Goal: Task Accomplishment & Management: Manage account settings

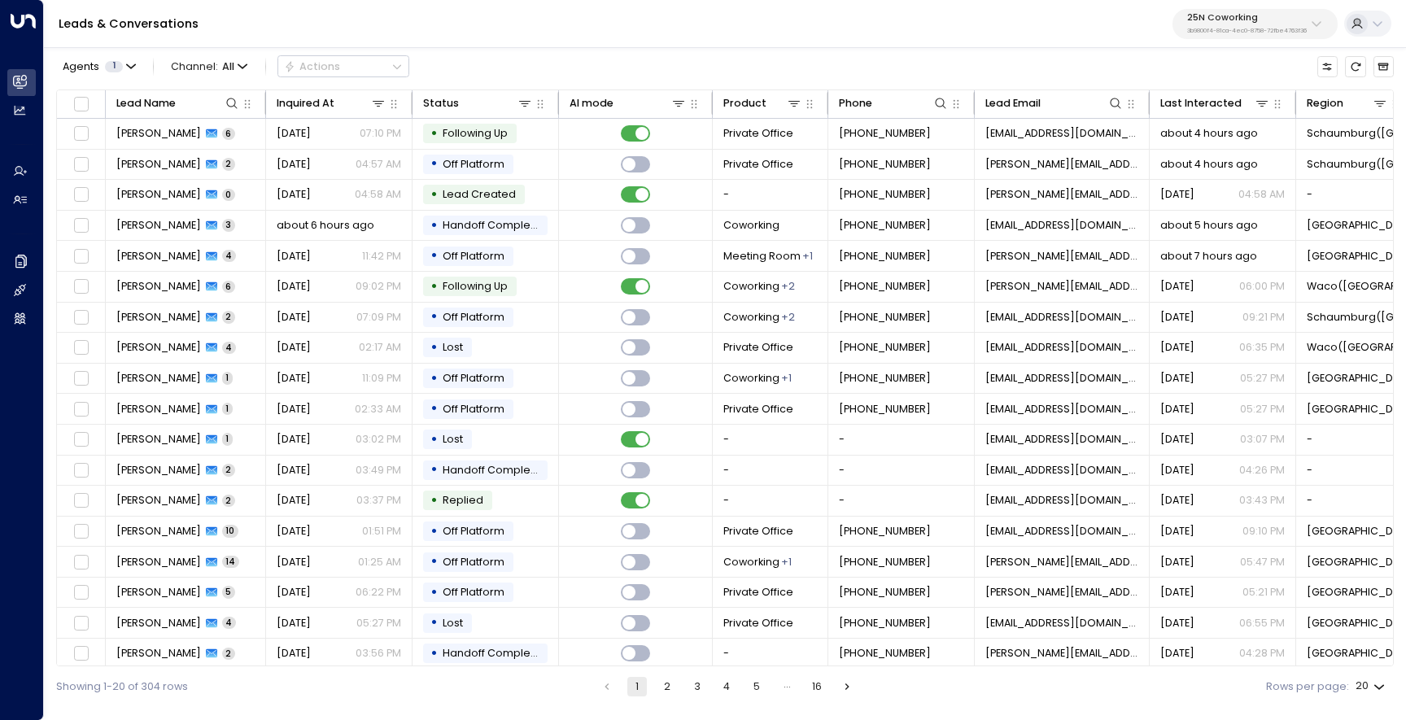
click at [1242, 37] on button "25N Coworking 3b9800f4-81ca-4ec0-8758-72fbe4763f36" at bounding box center [1255, 24] width 165 height 30
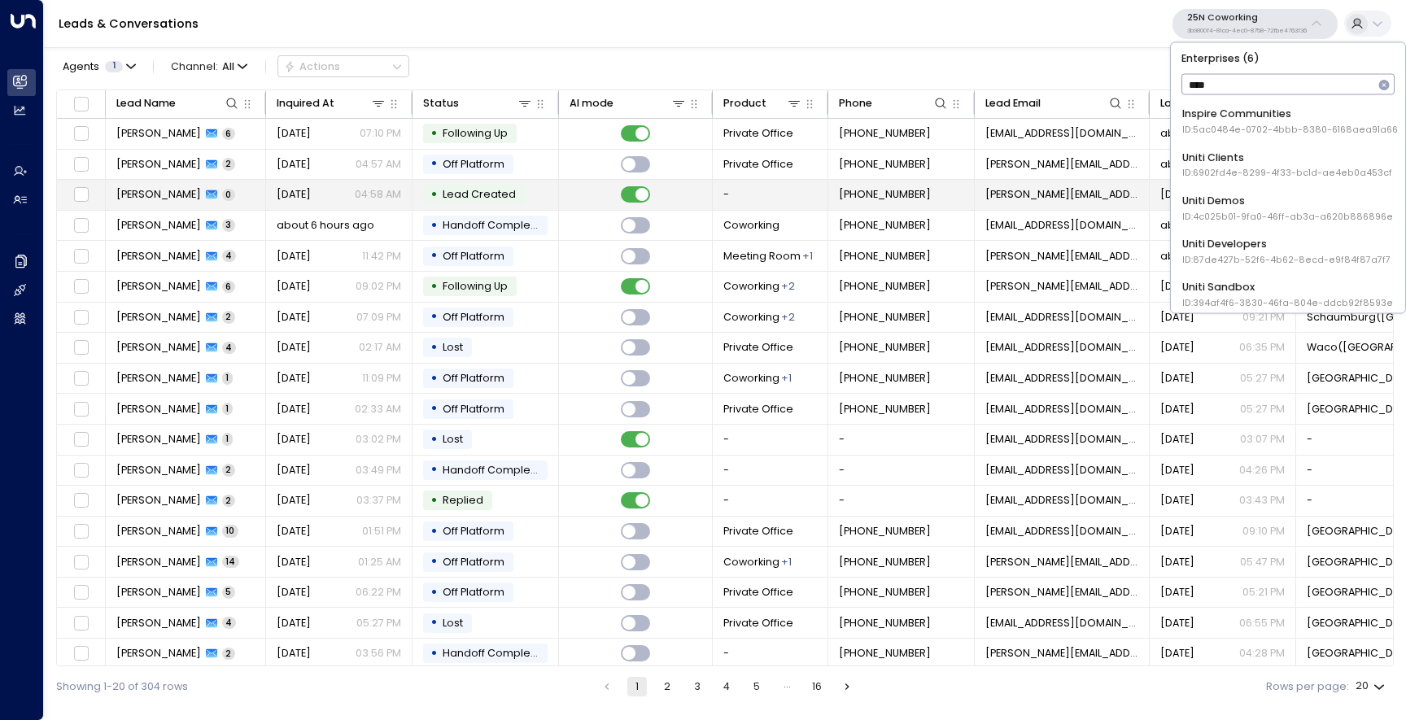
type input "*****"
click at [1230, 226] on li "Uniti Demos ID: 4c025b01-9fa0-46ff-ab3a-a620b886896e" at bounding box center [1288, 208] width 223 height 40
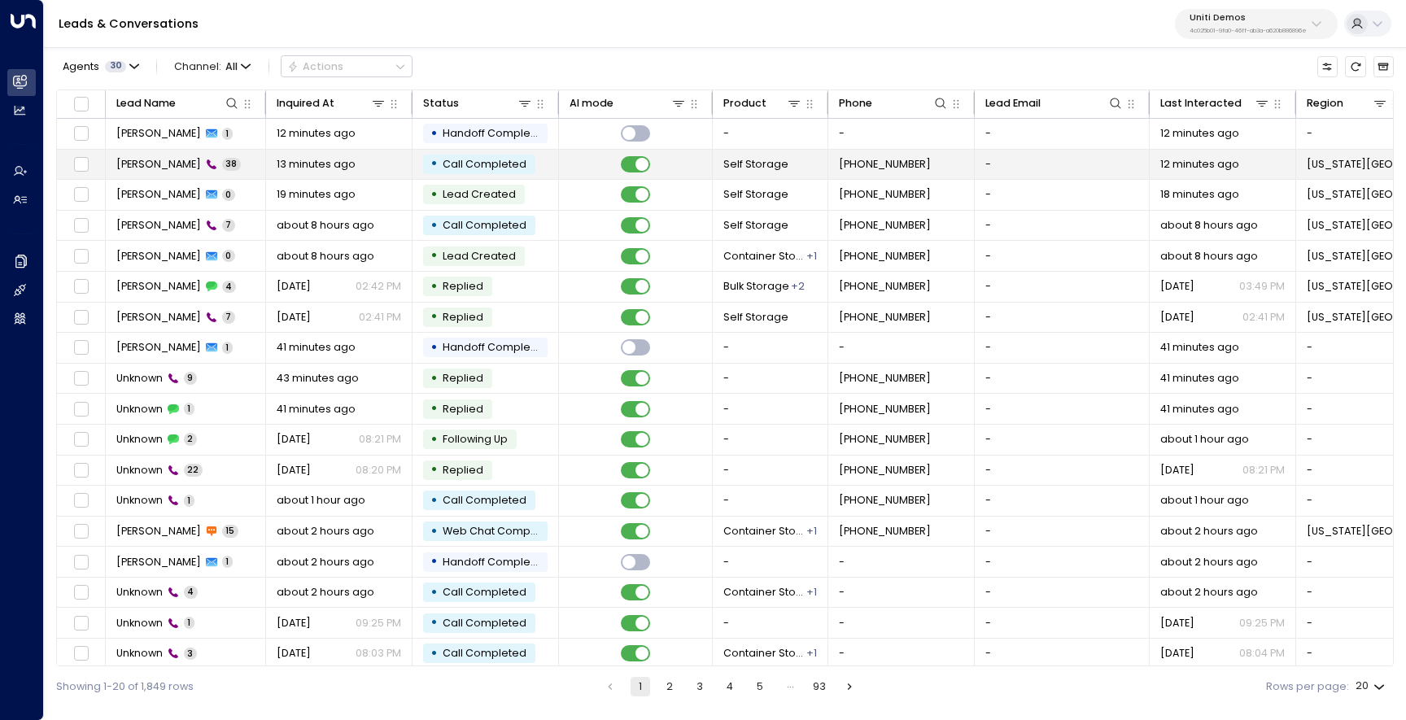
click at [129, 163] on span "[PERSON_NAME]" at bounding box center [158, 164] width 85 height 15
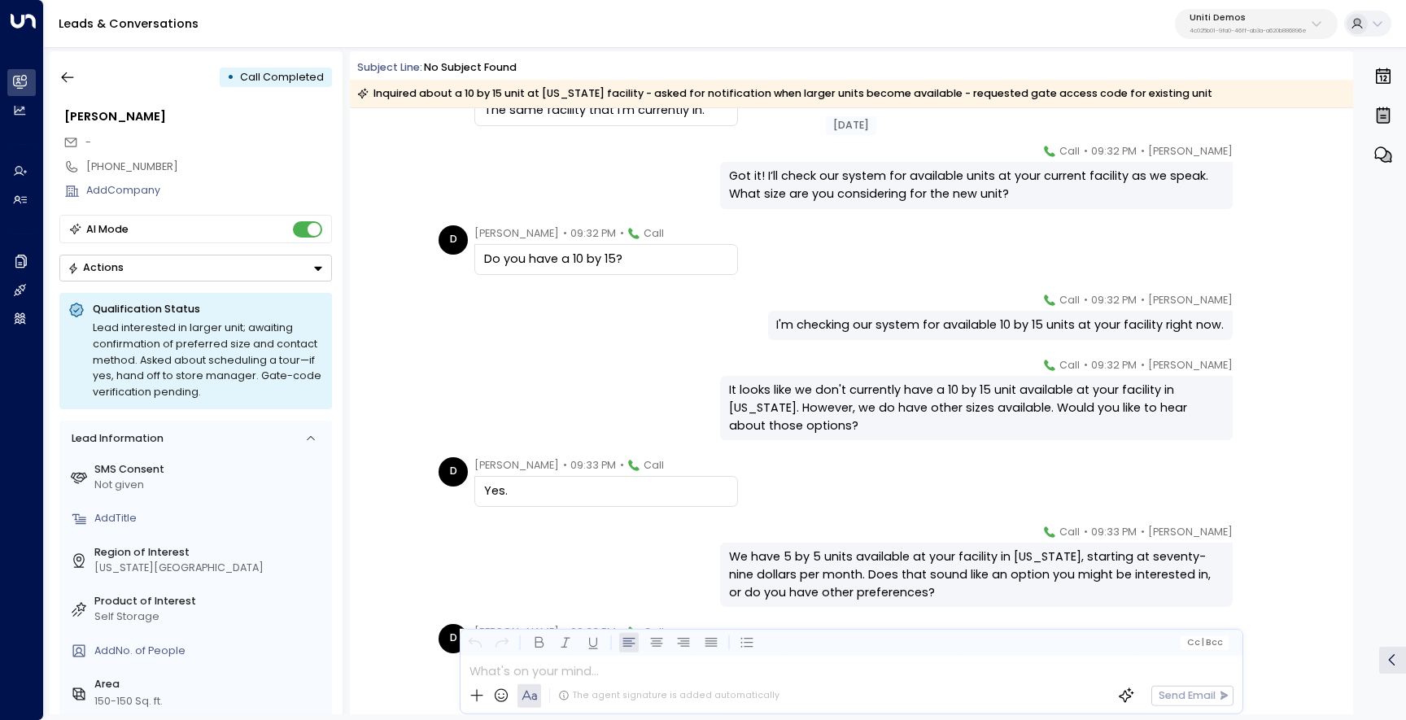
scroll to position [4181, 0]
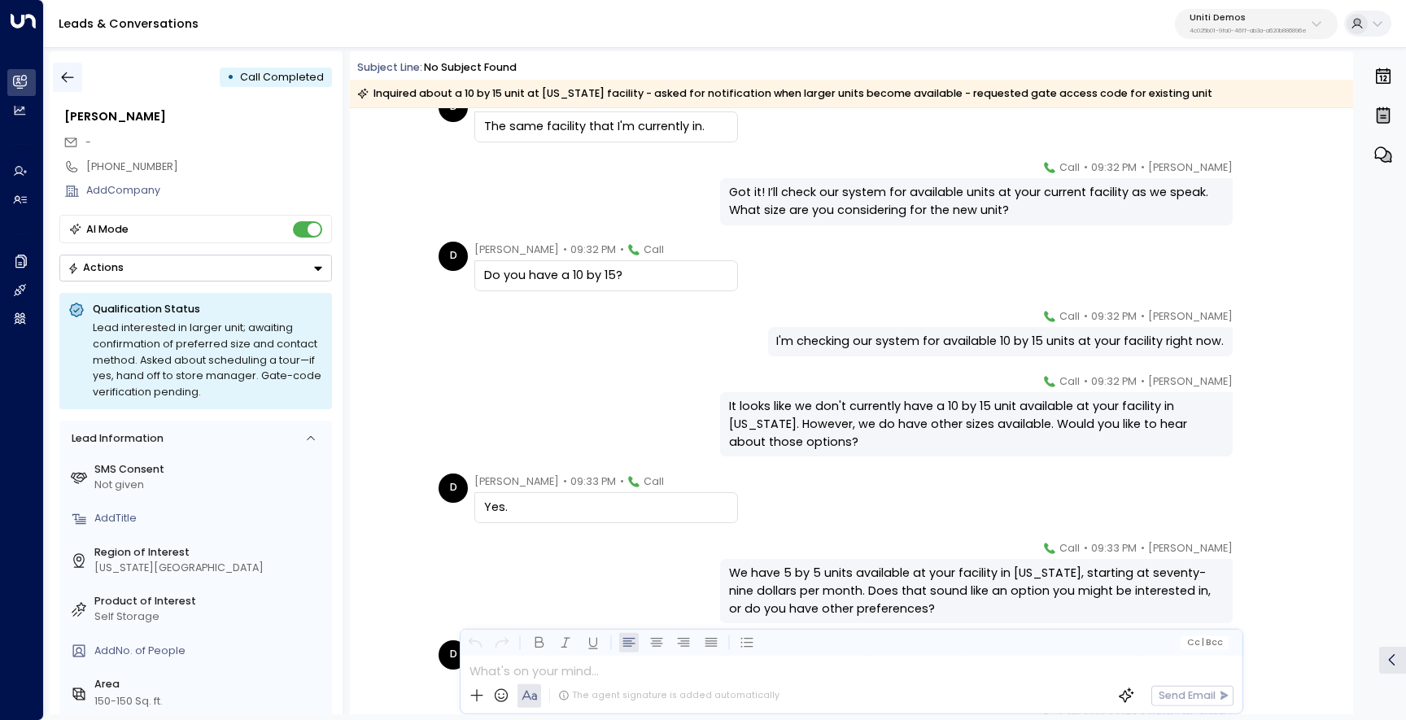
click at [72, 77] on icon "button" at bounding box center [68, 77] width 12 height 11
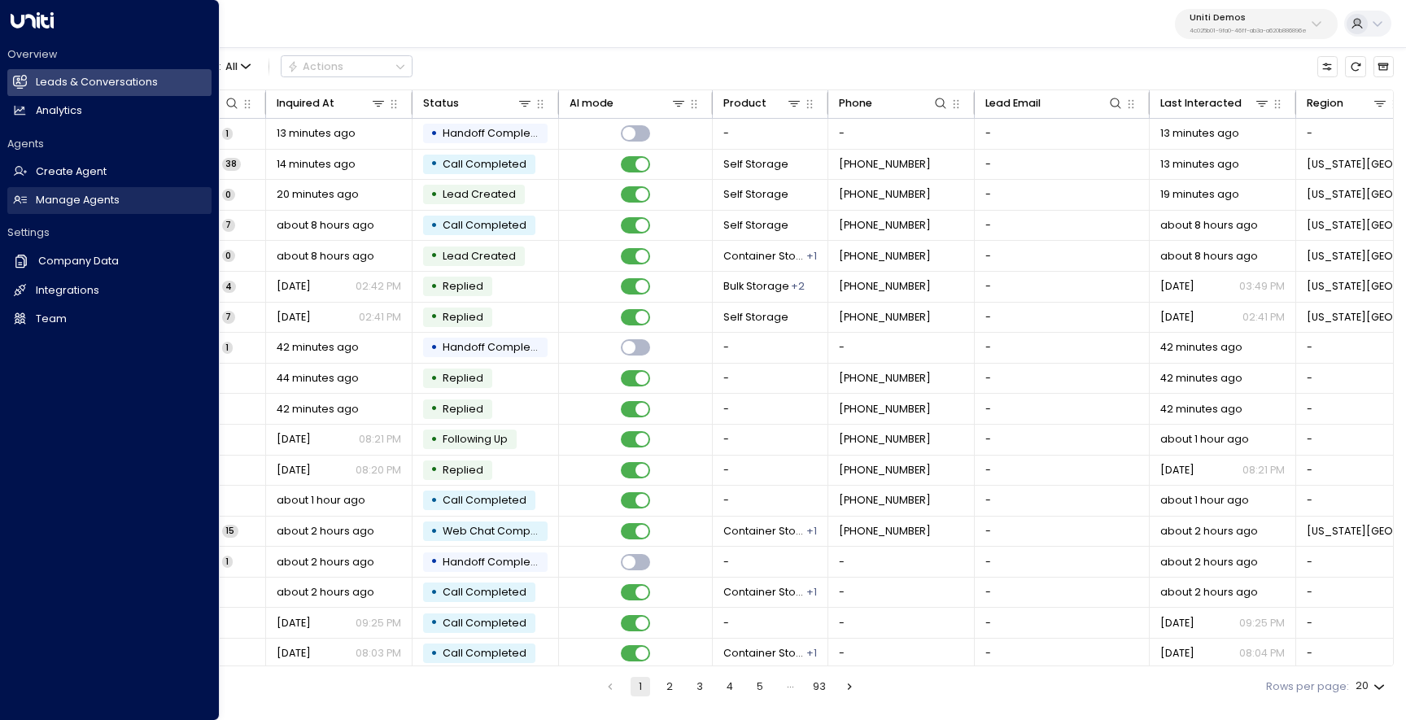
click at [85, 204] on h2 "Manage Agents" at bounding box center [78, 200] width 84 height 15
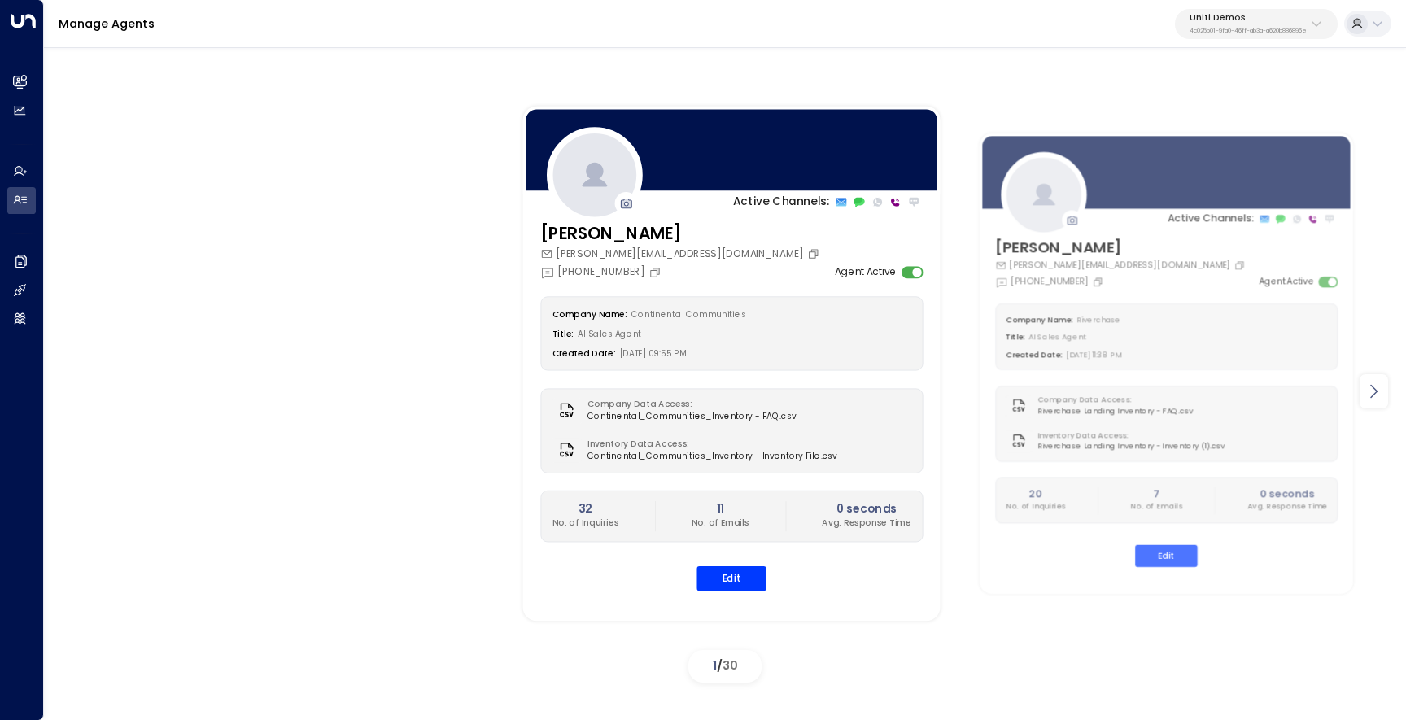
click at [1378, 389] on icon at bounding box center [1374, 392] width 20 height 20
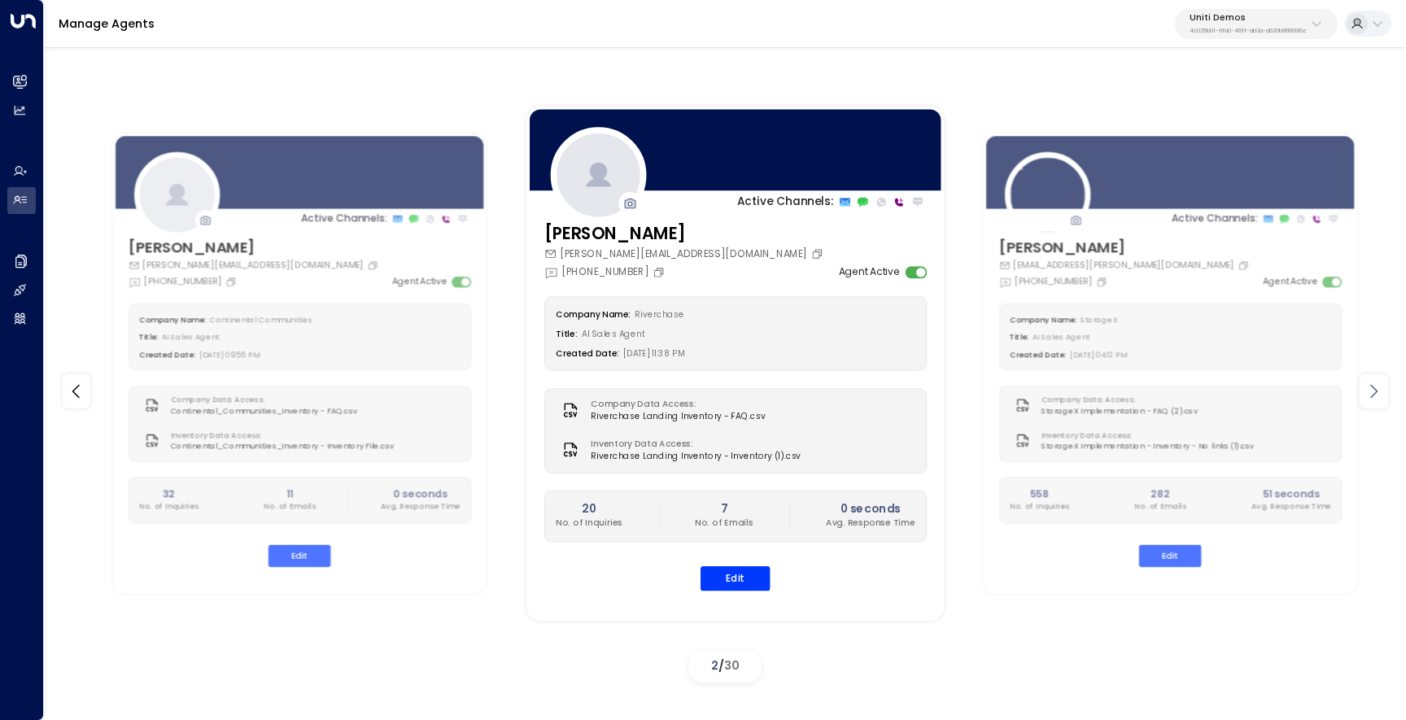
click at [1378, 389] on icon at bounding box center [1374, 392] width 20 height 20
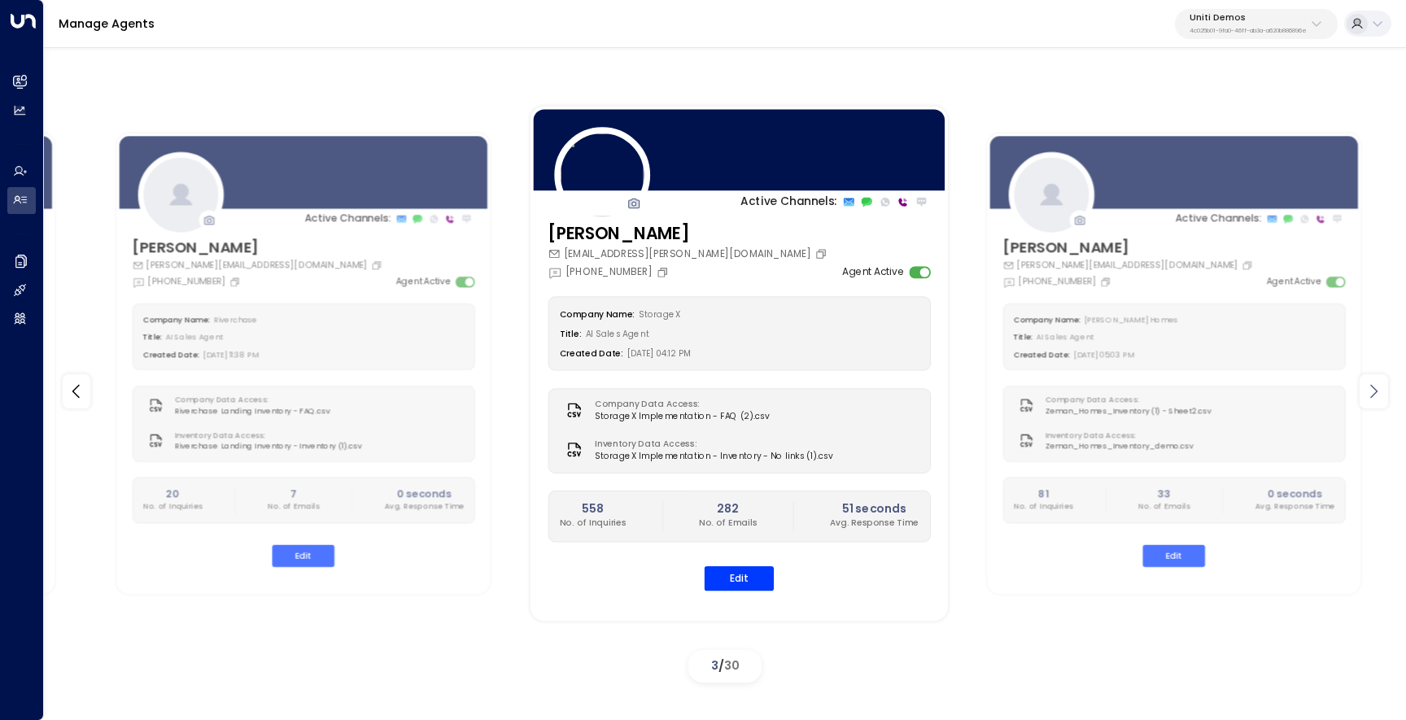
click at [1378, 389] on icon at bounding box center [1374, 392] width 20 height 20
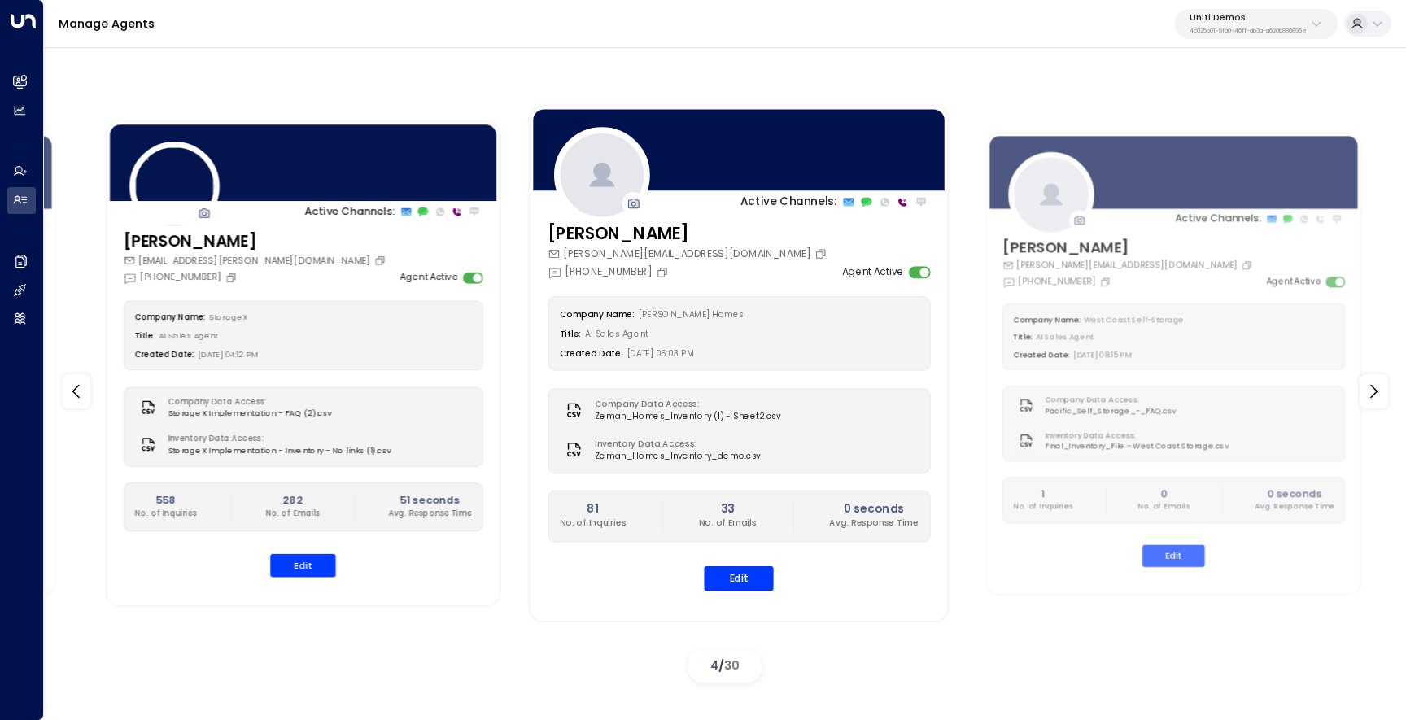
click at [336, 469] on div "Company Name: StorageX Title: AI Sales Agent Created Date: [DATE] 04:12 PM Comp…" at bounding box center [304, 439] width 360 height 276
click at [325, 556] on button "Edit" at bounding box center [303, 566] width 65 height 23
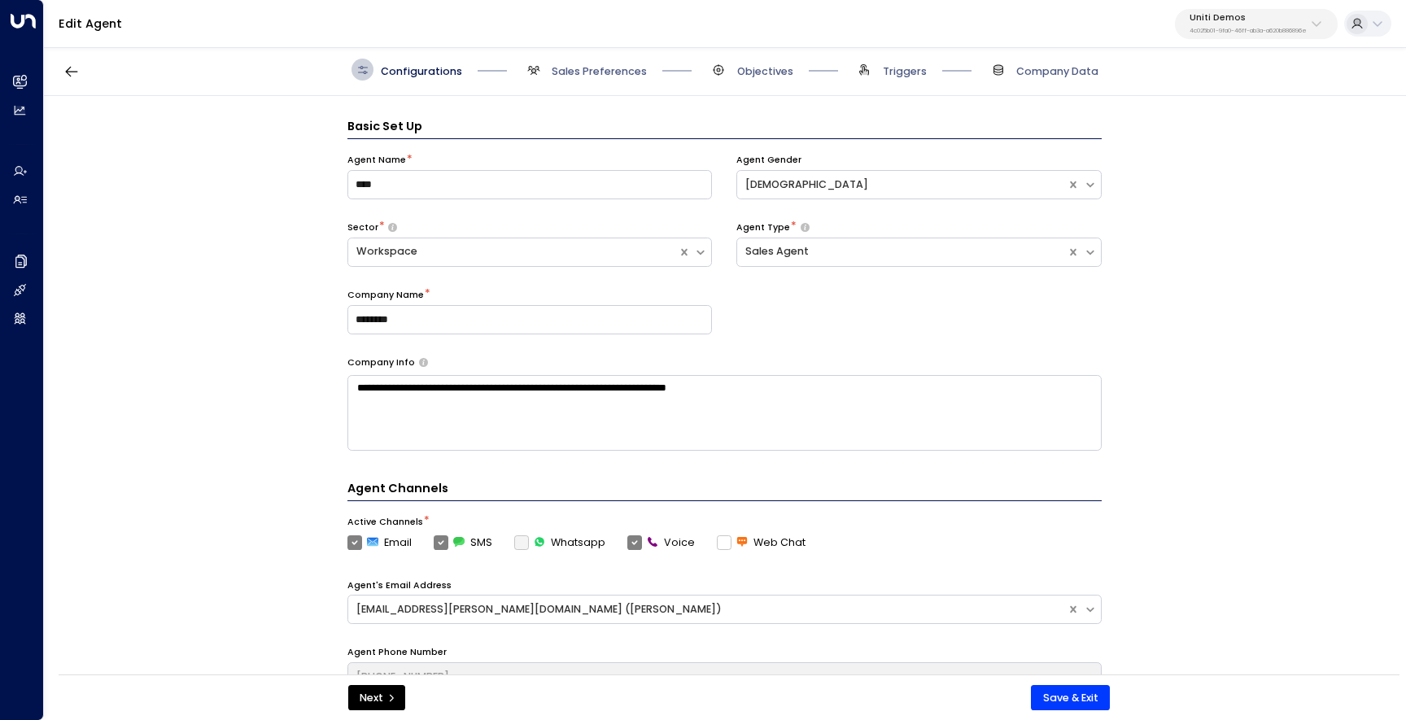
scroll to position [22, 0]
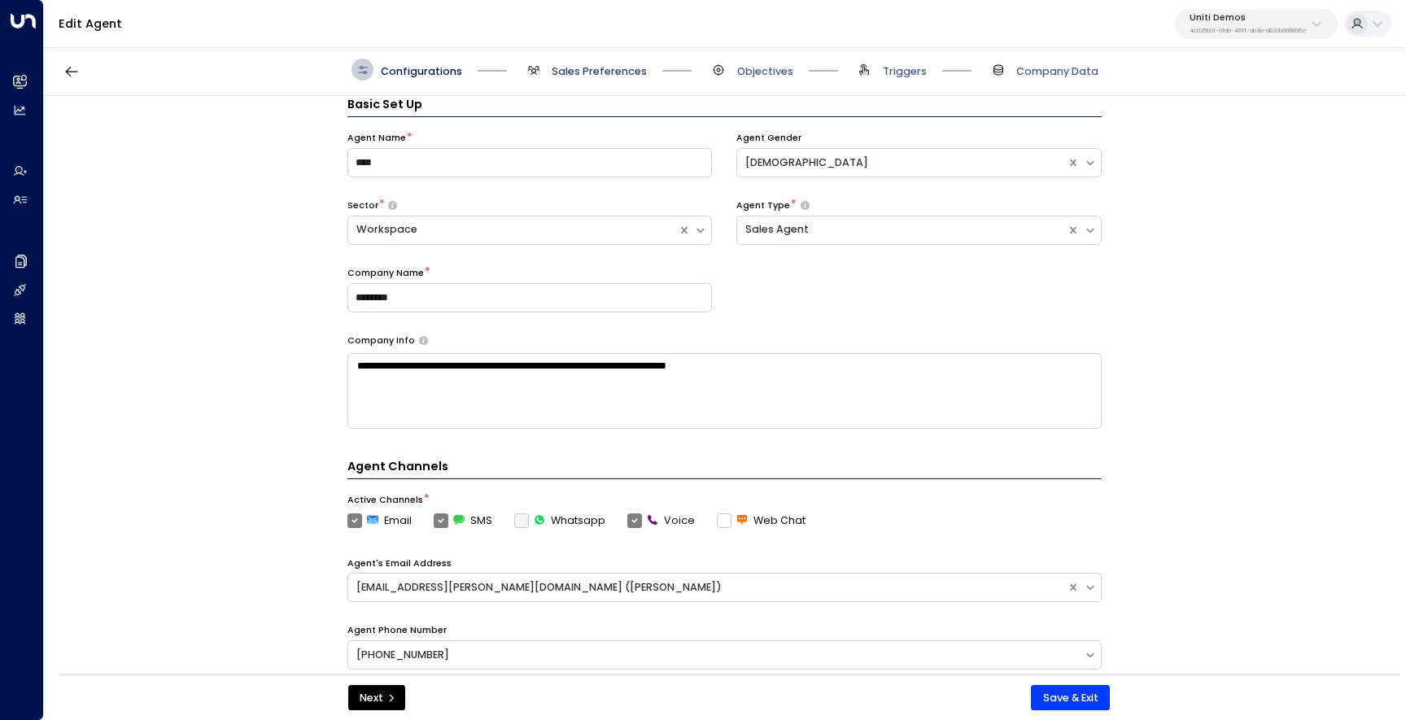
click at [621, 64] on span "Sales Preferences" at bounding box center [599, 71] width 95 height 15
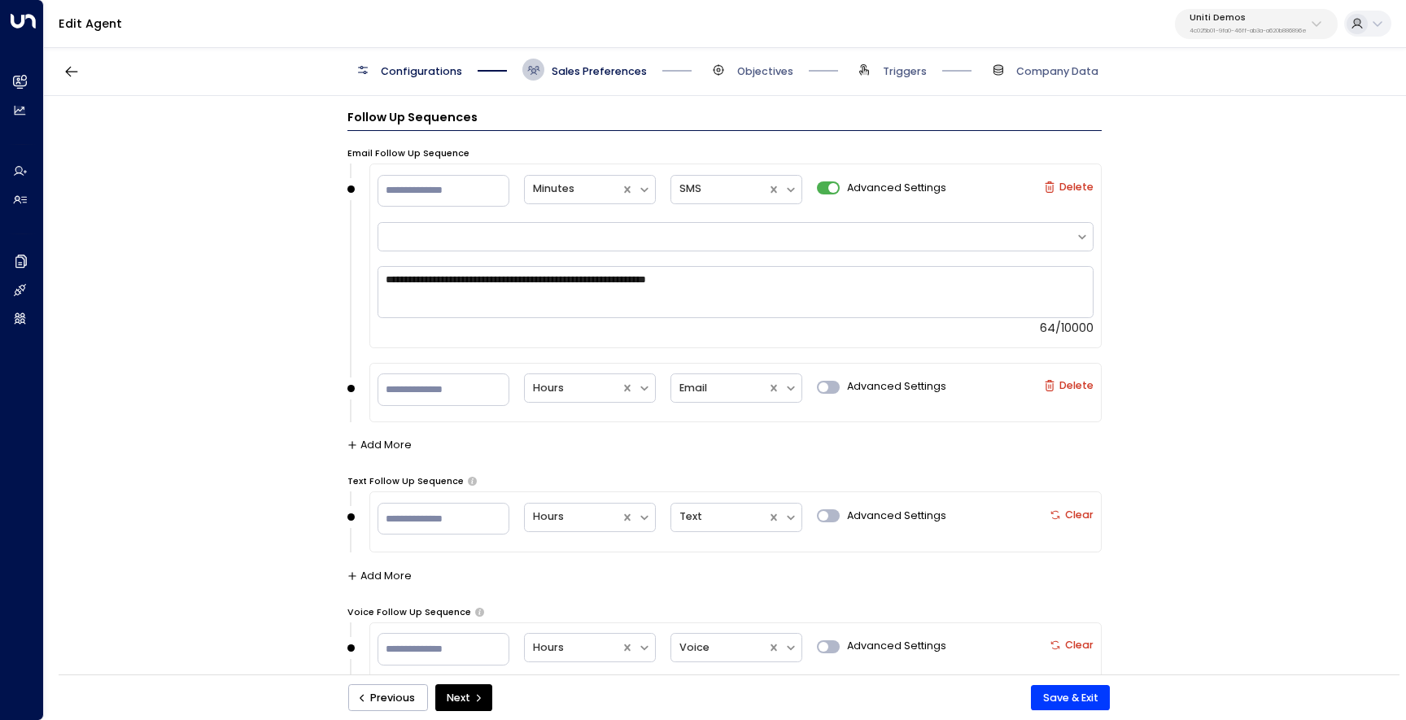
scroll to position [1531, 0]
